Goal: Information Seeking & Learning: Learn about a topic

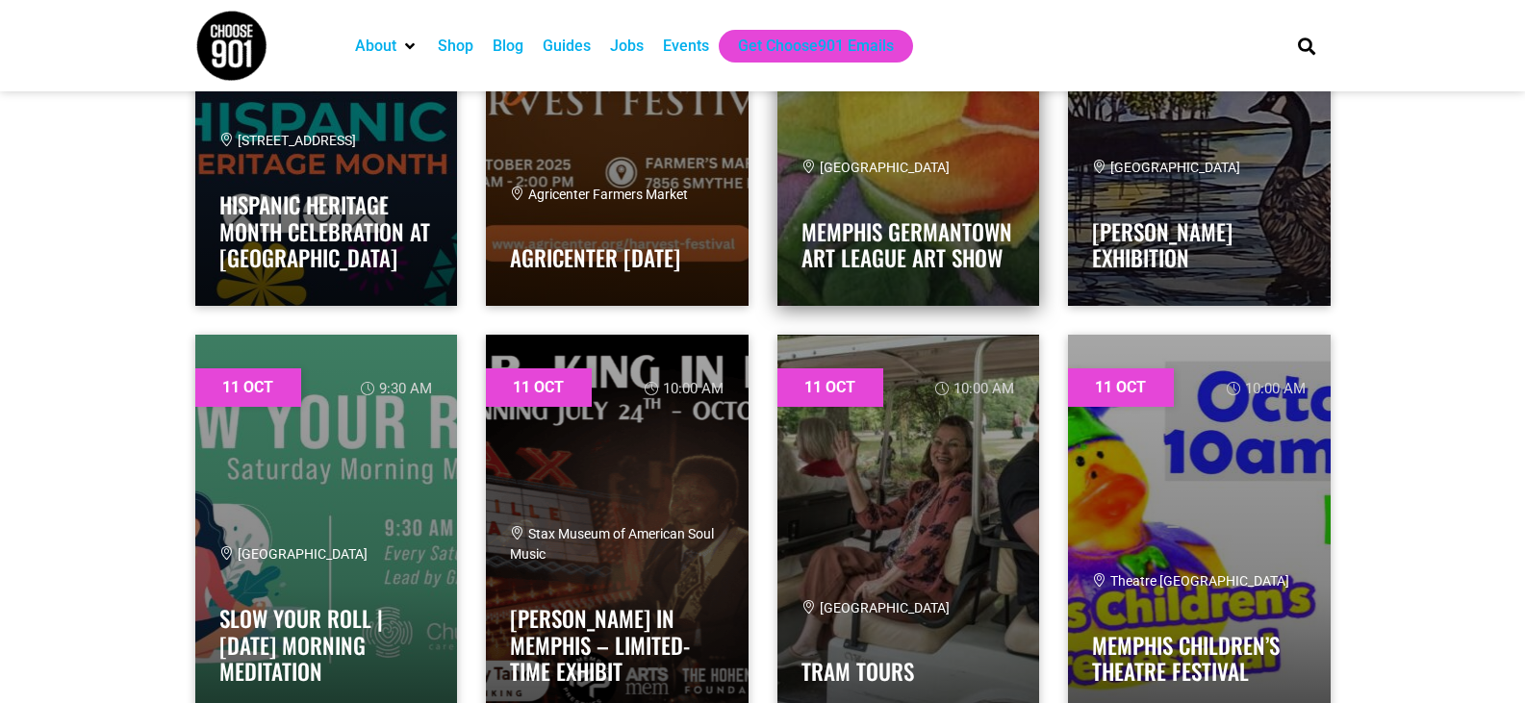
scroll to position [12890, 0]
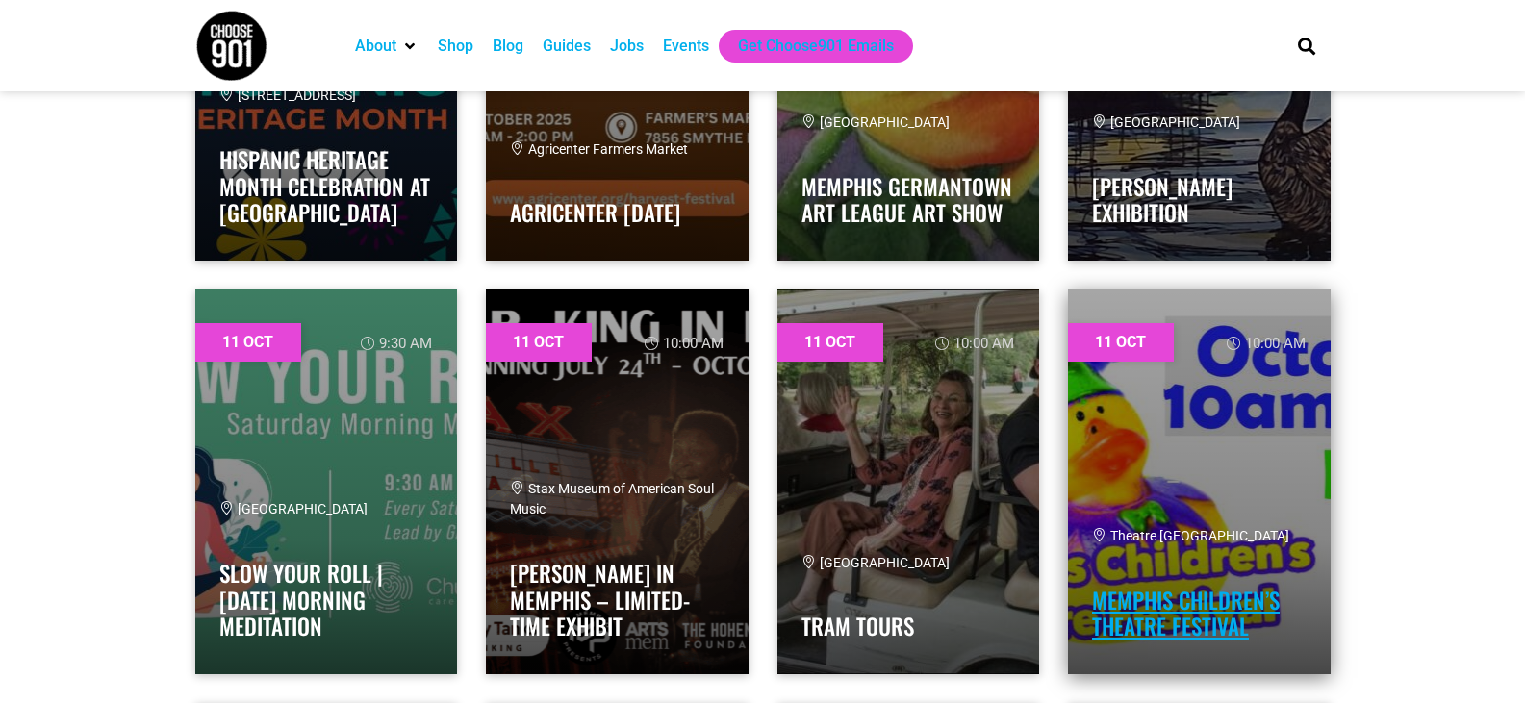
click at [1157, 605] on link "Memphis Children’s Theatre Festival" at bounding box center [1186, 614] width 188 height 60
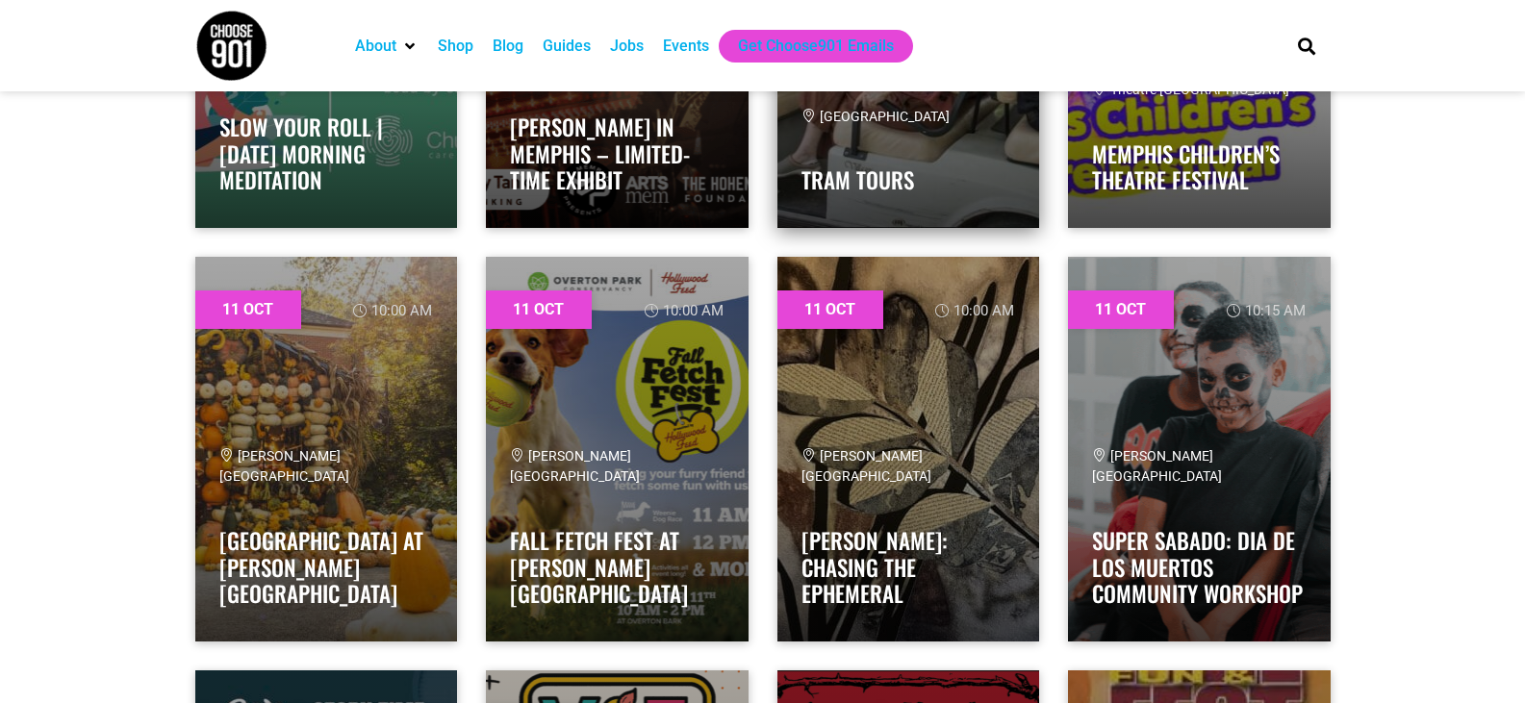
scroll to position [13371, 0]
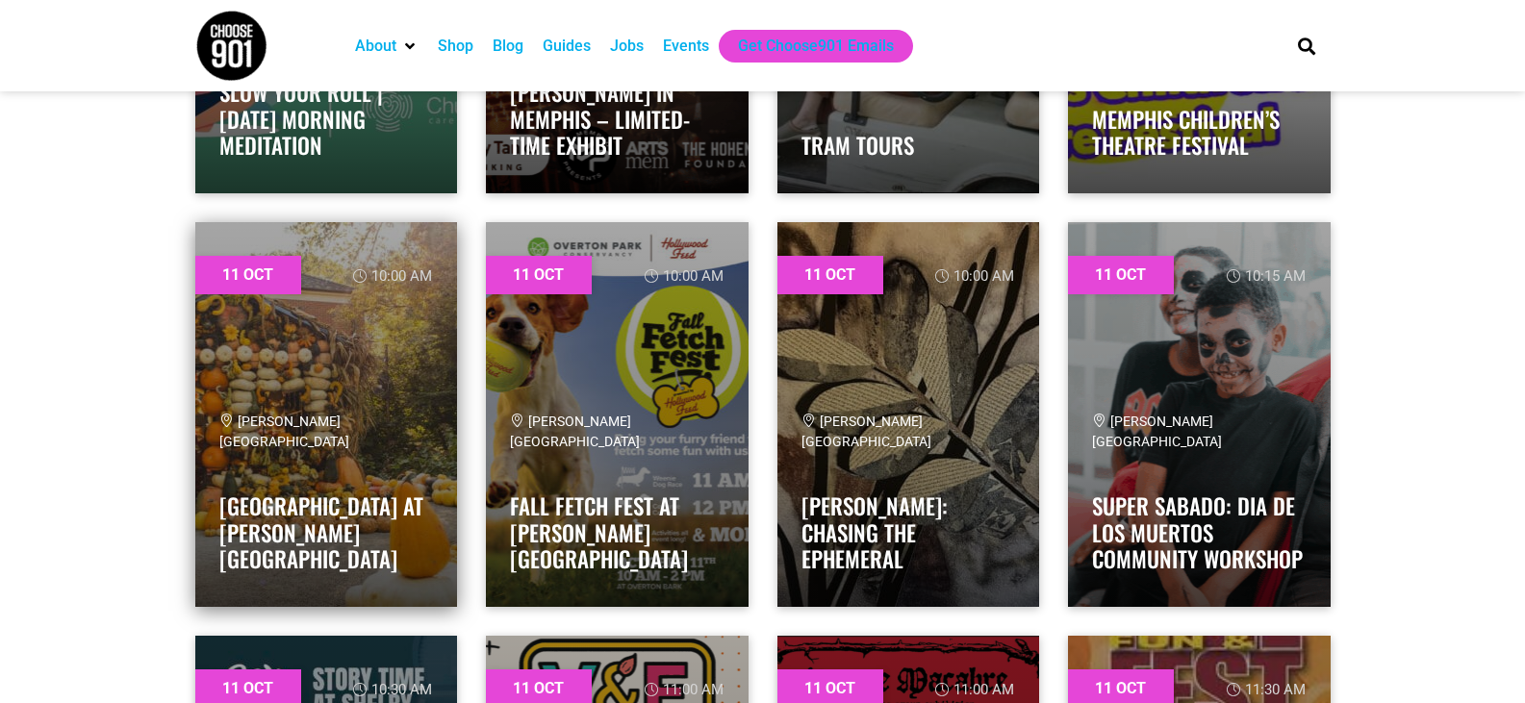
click at [424, 548] on h4 "[GEOGRAPHIC_DATA] at [PERSON_NAME][GEOGRAPHIC_DATA]" at bounding box center [326, 527] width 215 height 91
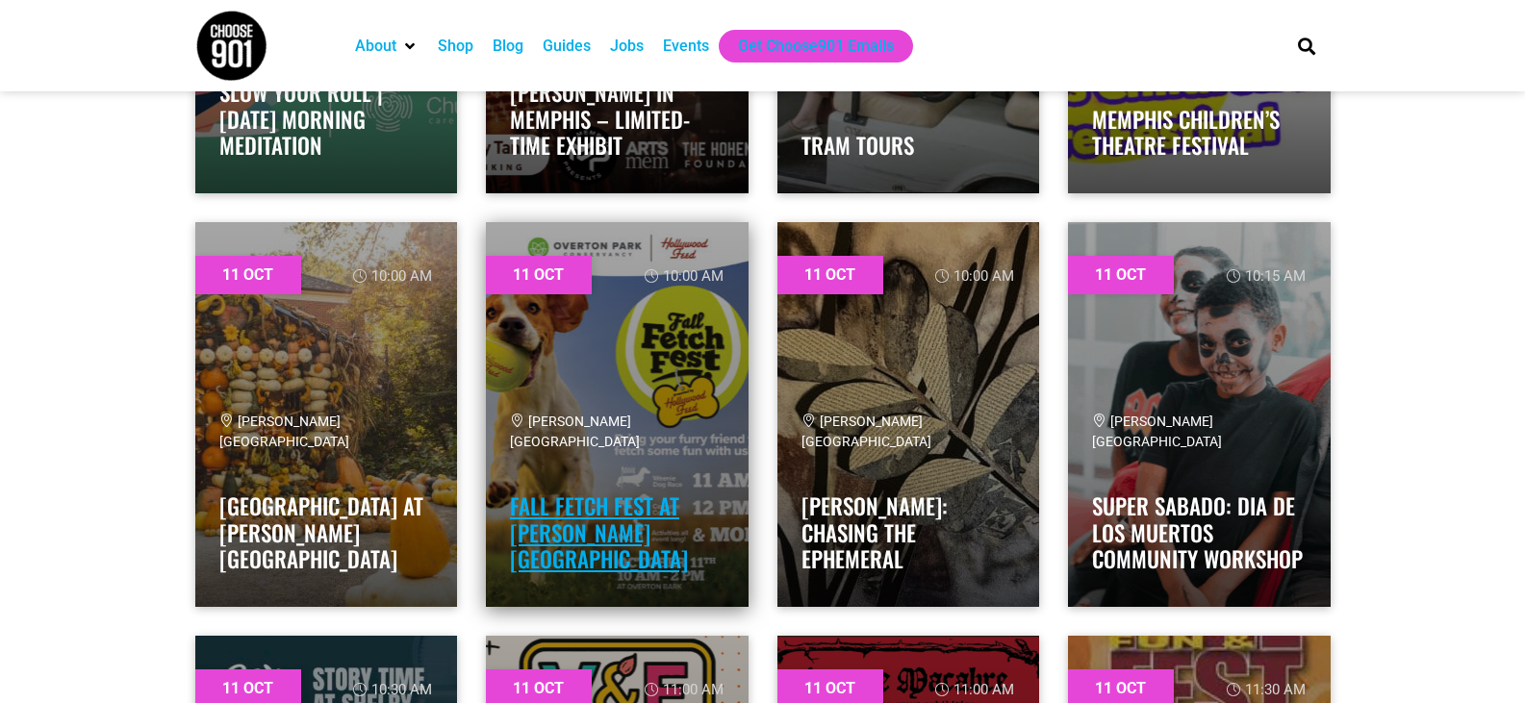
click at [616, 550] on link "Fall Fetch Fest at [PERSON_NAME][GEOGRAPHIC_DATA]" at bounding box center [599, 533] width 178 height 86
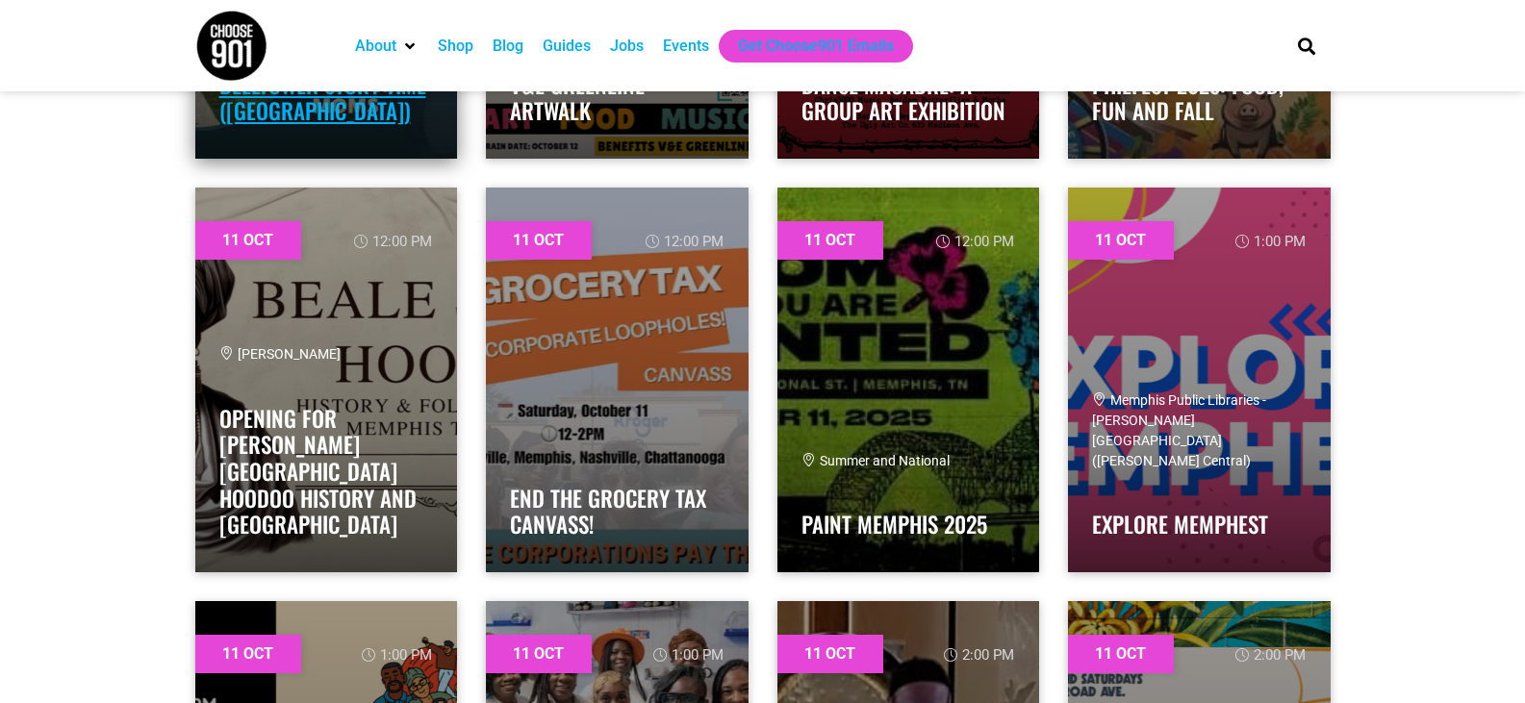
scroll to position [14236, 0]
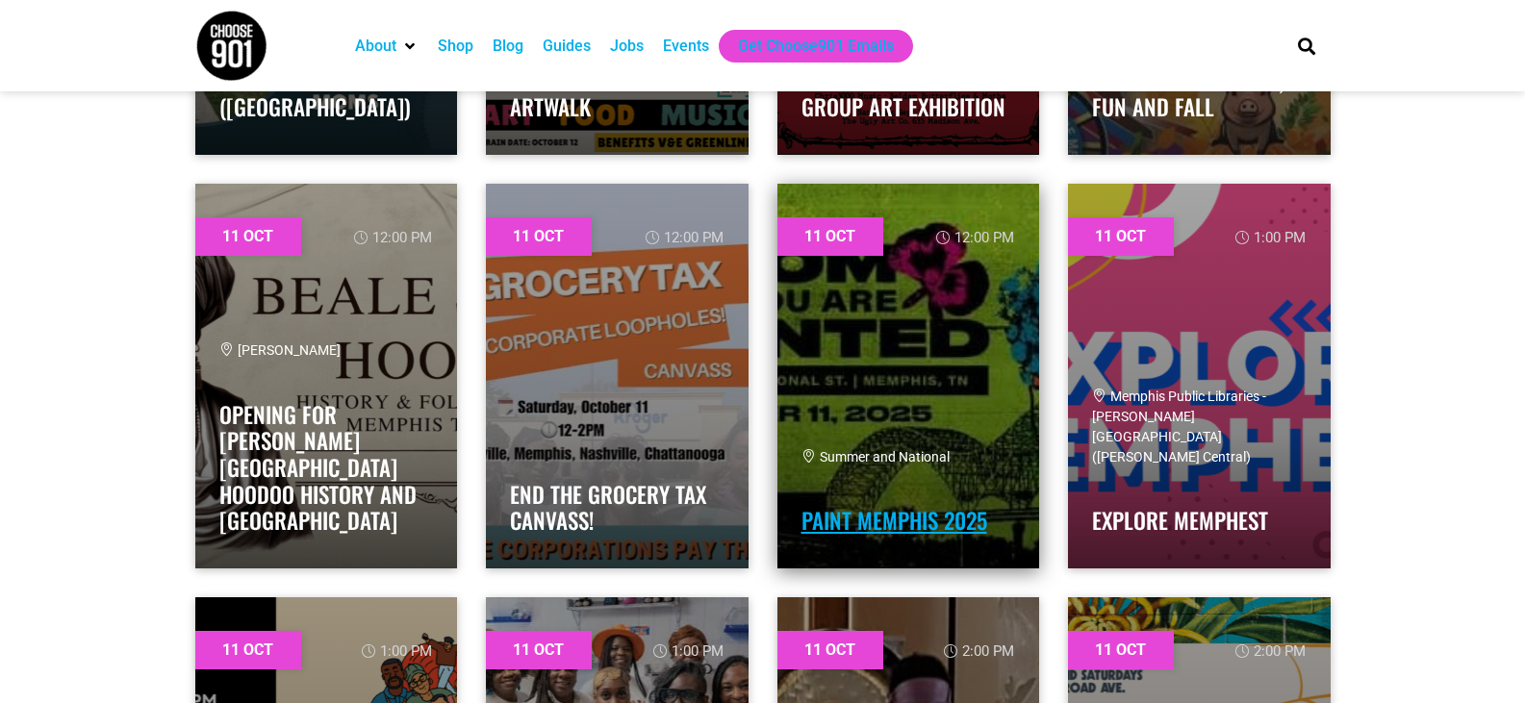
click at [825, 516] on link "Paint Memphis 2025" at bounding box center [894, 520] width 186 height 33
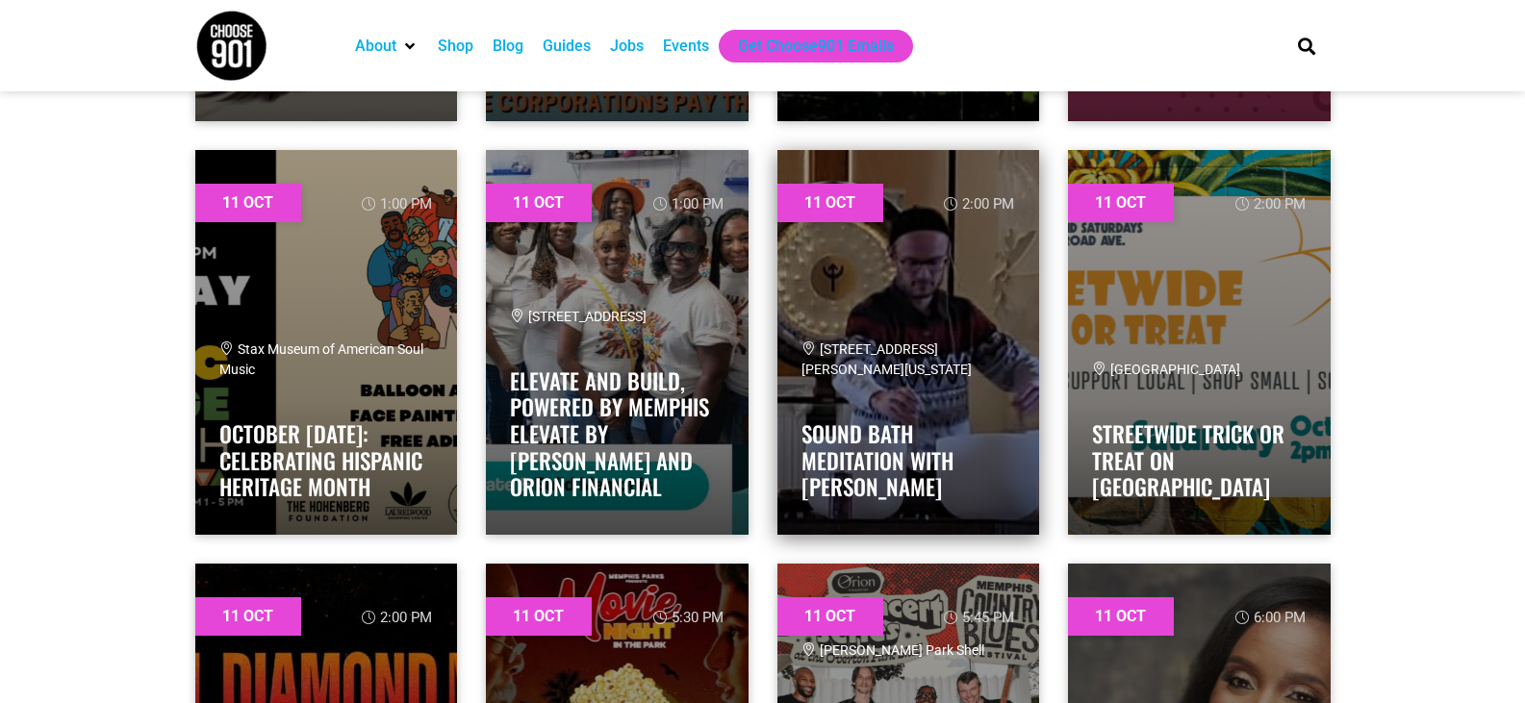
scroll to position [14717, 0]
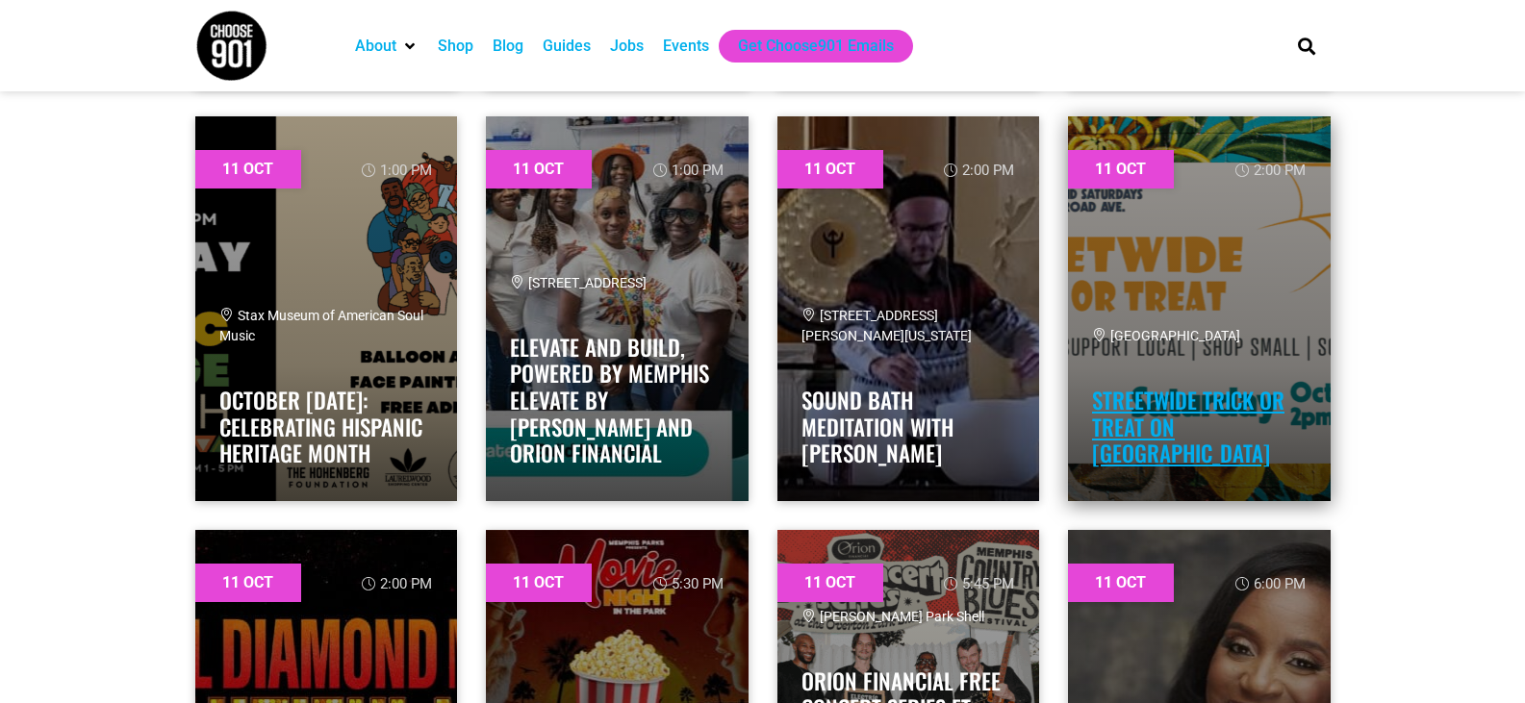
click at [1185, 433] on link "Streetwide Trick or Treat on [GEOGRAPHIC_DATA]" at bounding box center [1188, 427] width 192 height 86
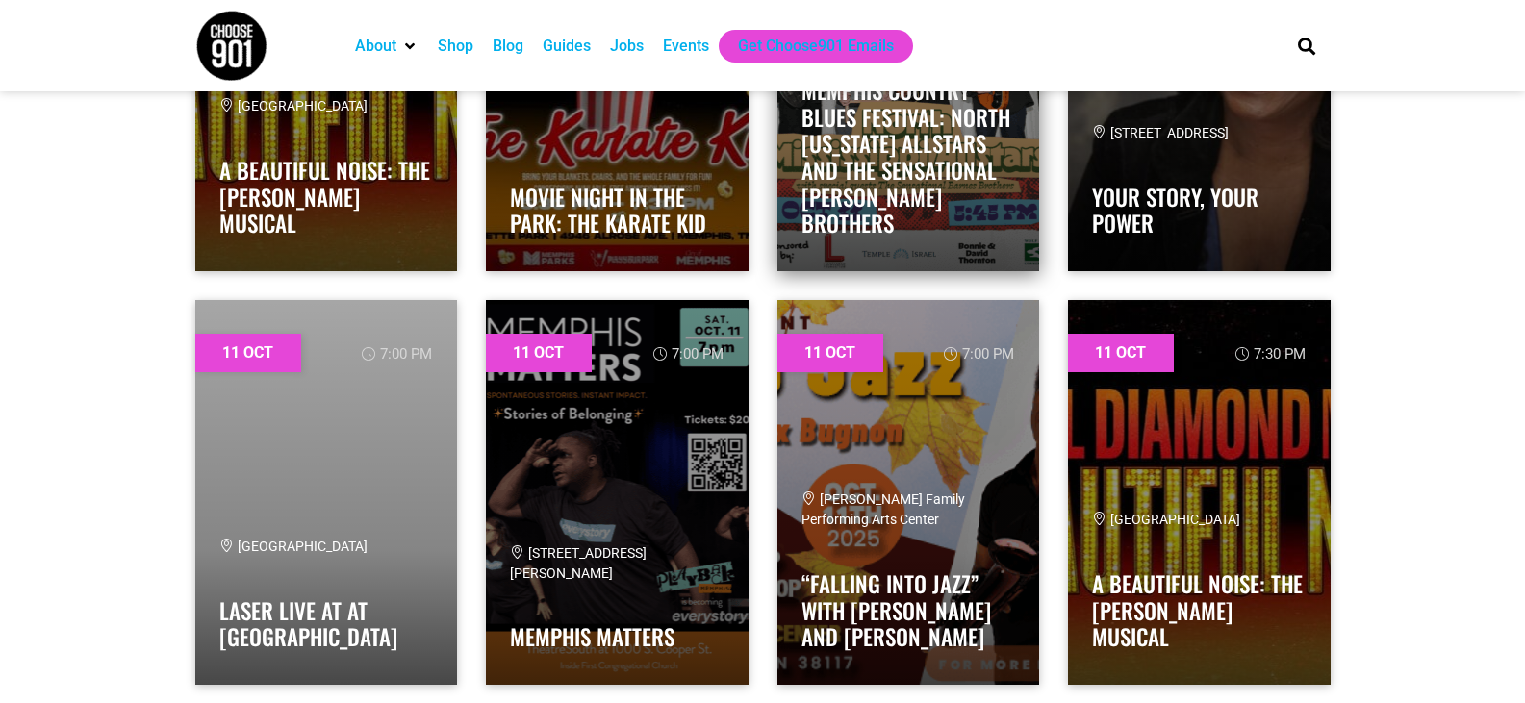
scroll to position [15391, 0]
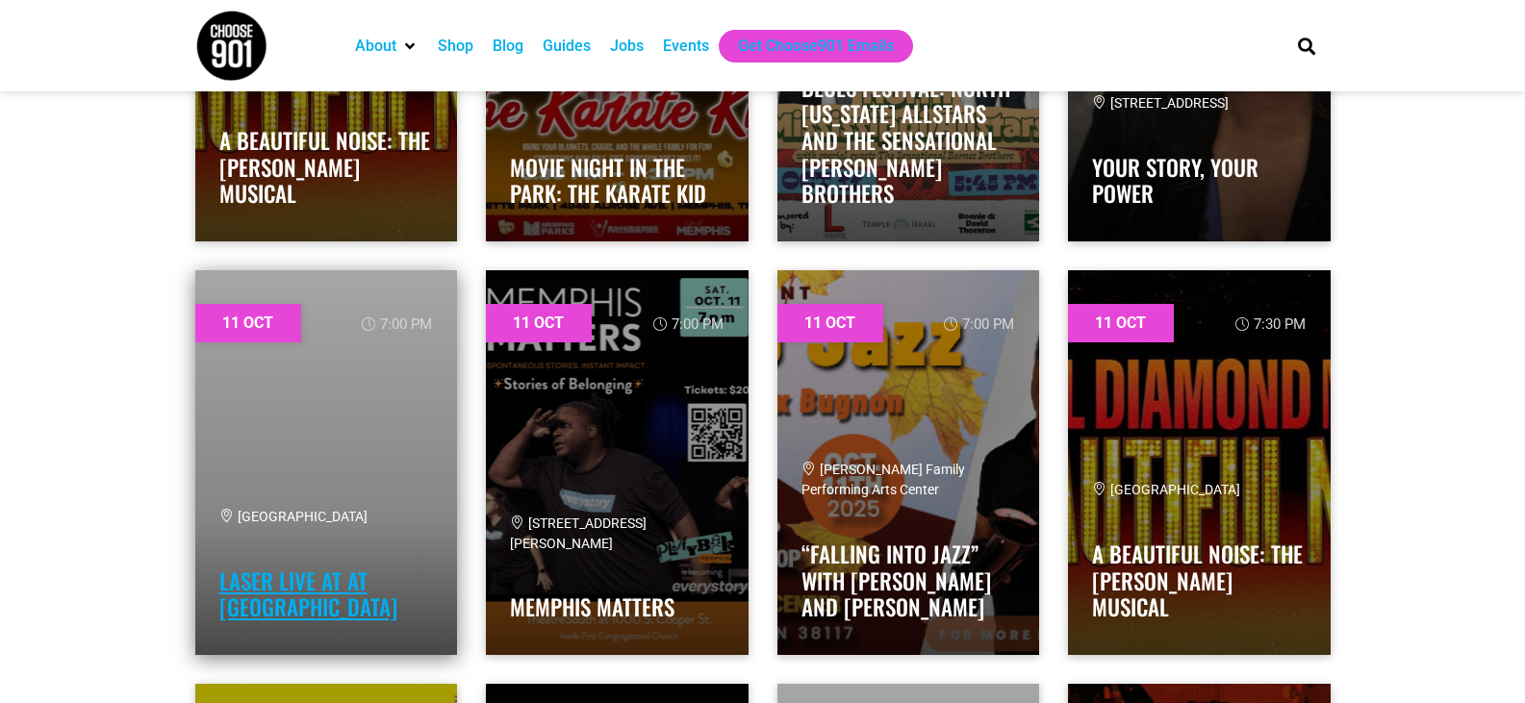
click at [397, 573] on link "Laser Live at at [GEOGRAPHIC_DATA]" at bounding box center [308, 595] width 178 height 60
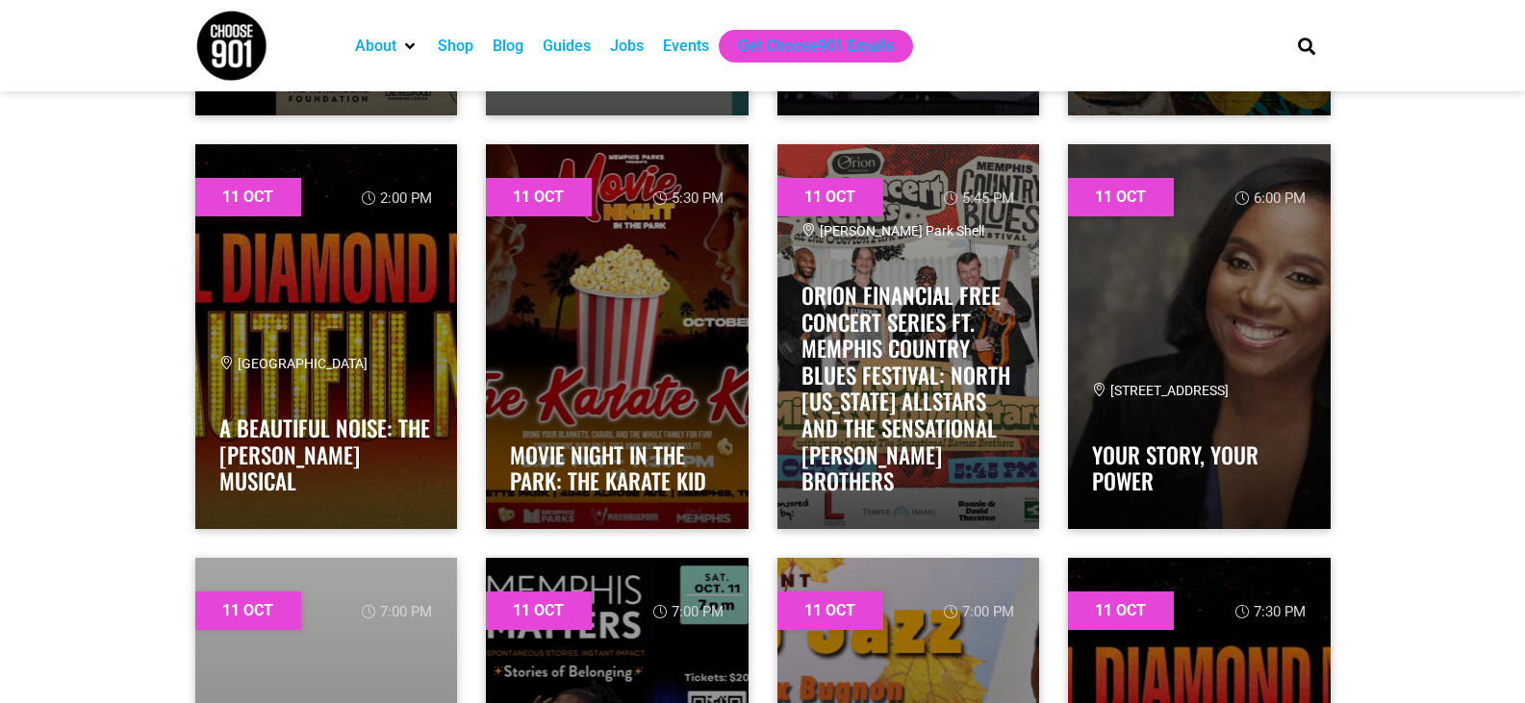
scroll to position [15102, 0]
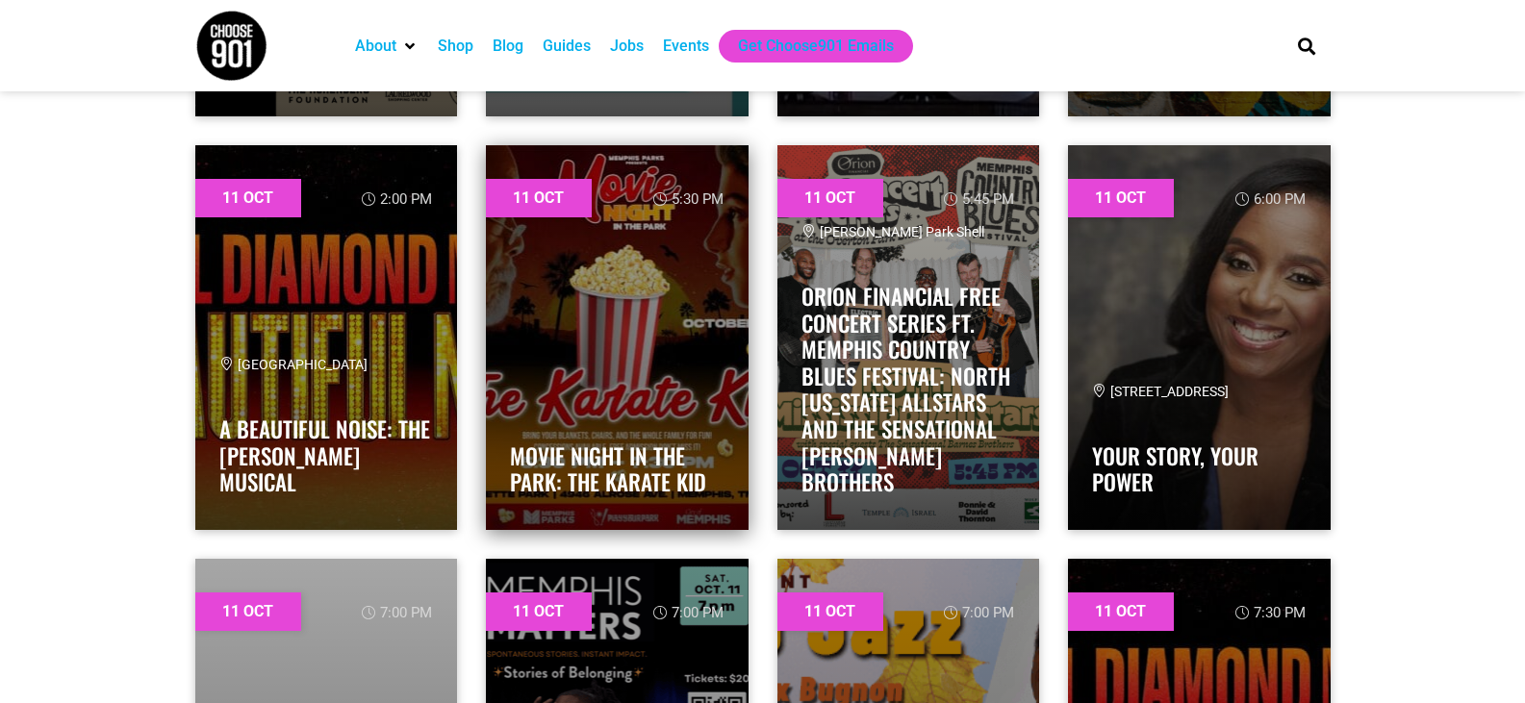
click at [682, 420] on div "Movie Night in the Park: The Karate Kid" at bounding box center [617, 454] width 215 height 104
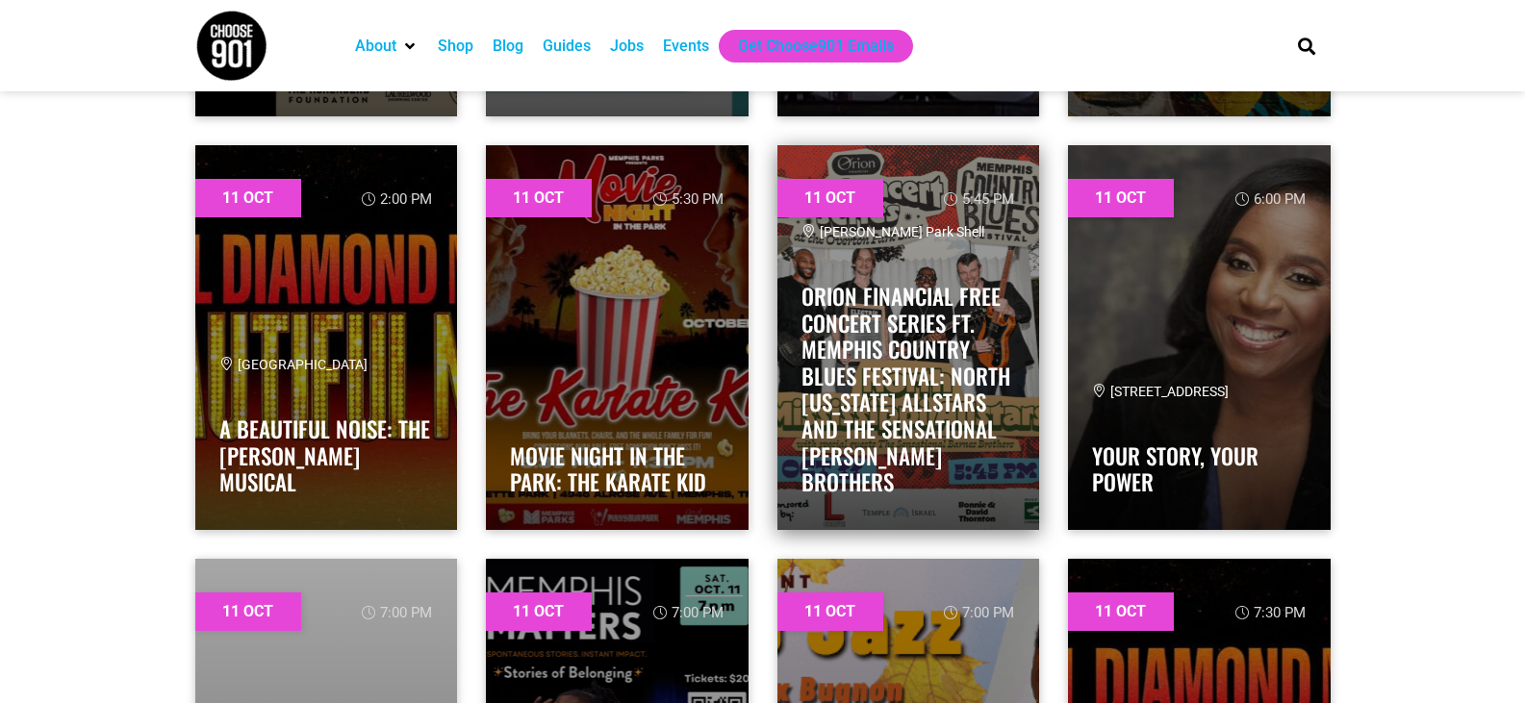
click at [986, 385] on h4 "Orion Financial Free Concert Series ft. Memphis Country Blues Festival: NORTH […" at bounding box center [908, 384] width 215 height 224
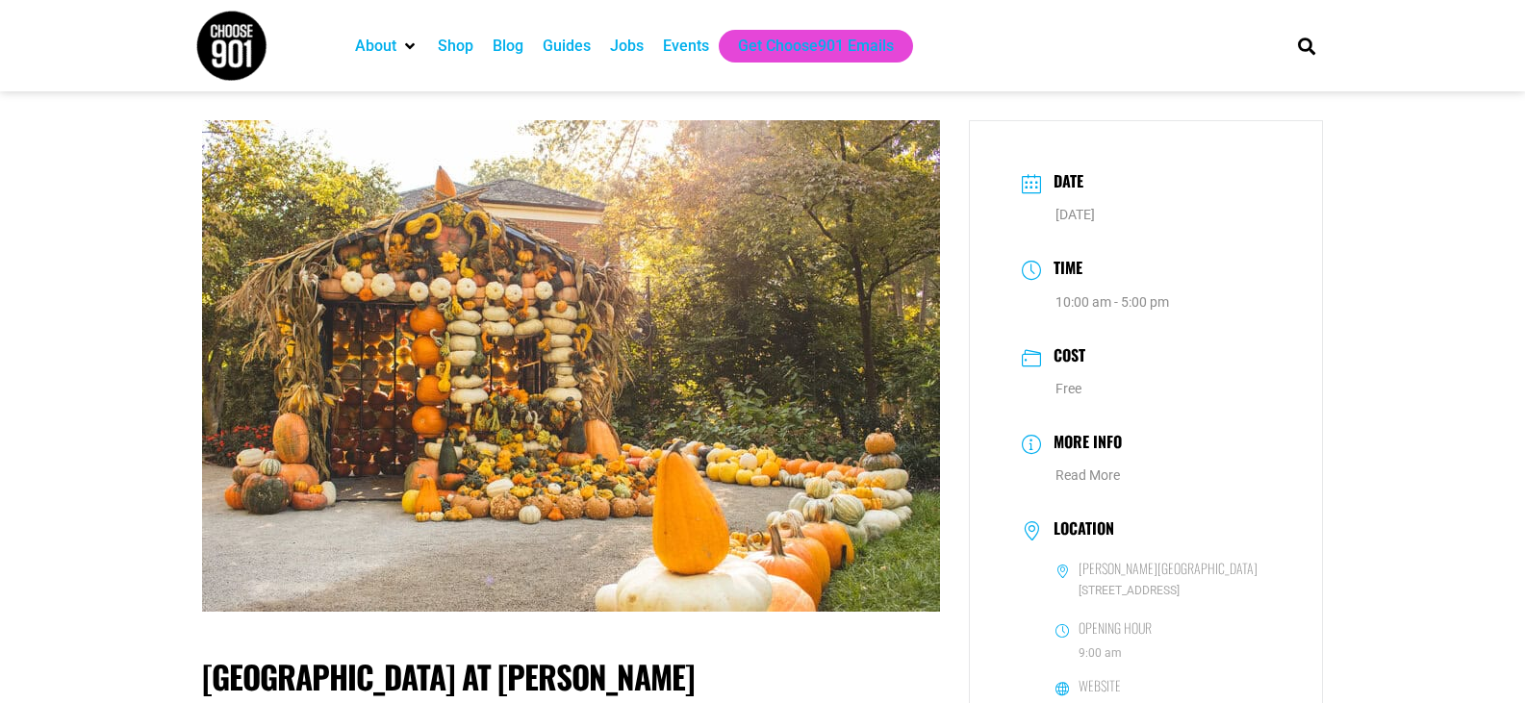
scroll to position [96, 0]
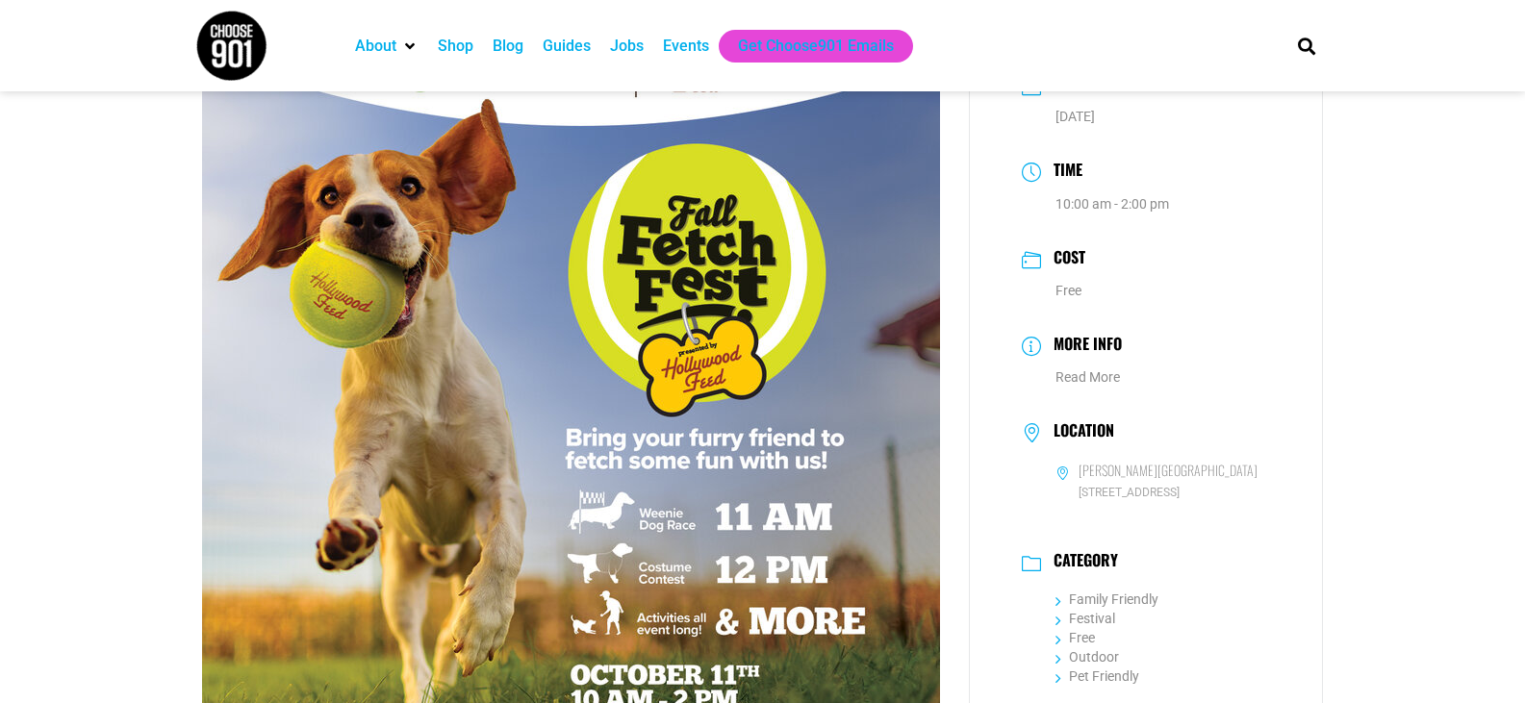
scroll to position [96, 0]
